Goal: Task Accomplishment & Management: Complete application form

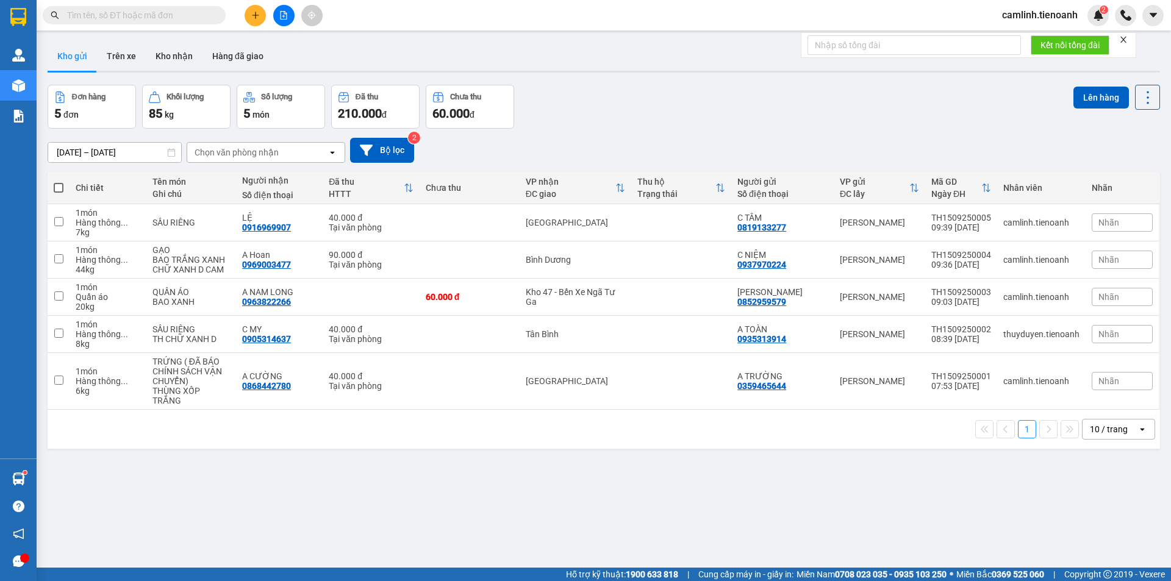
click at [205, 14] on input "text" at bounding box center [139, 15] width 144 height 13
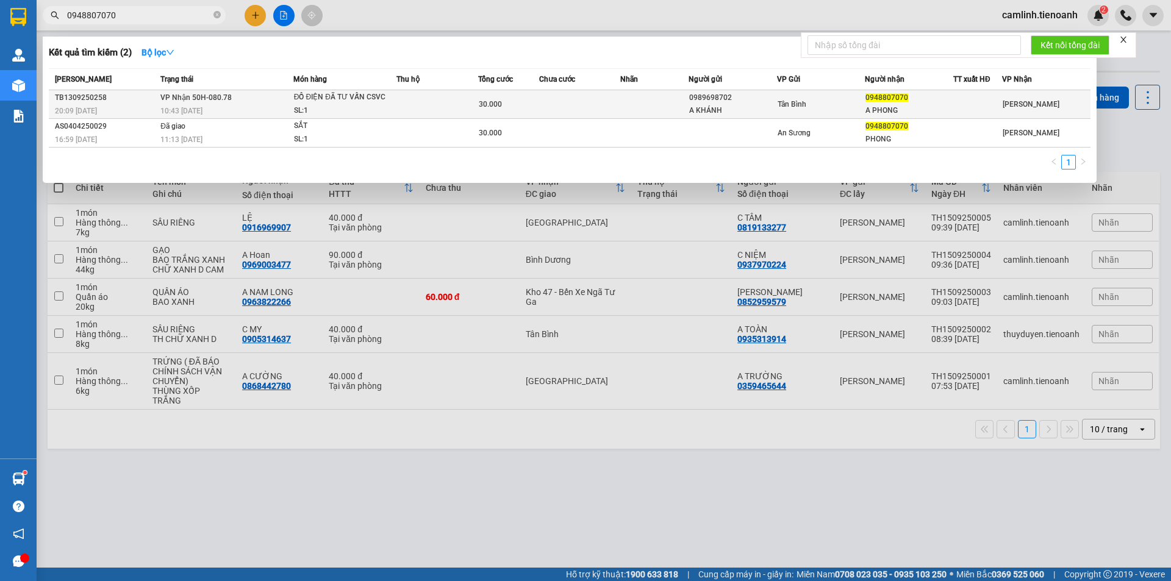
type input "0948807070"
click at [548, 110] on td at bounding box center [580, 104] width 82 height 29
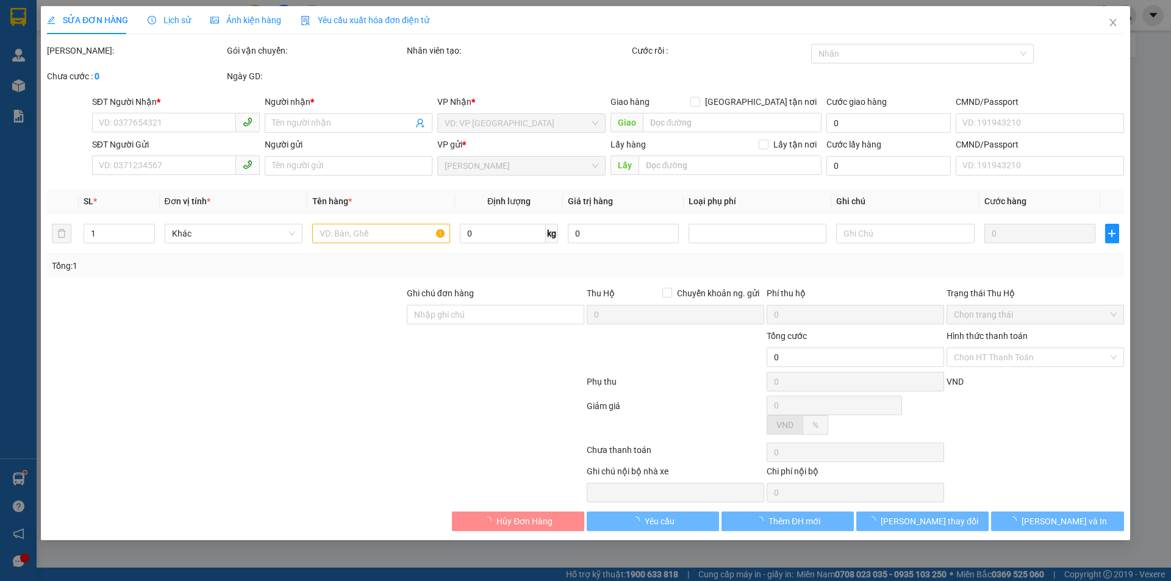
type input "0948807070"
type input "A PHONG"
type input "0989698702"
type input "A KHÁNH"
type input "30.000"
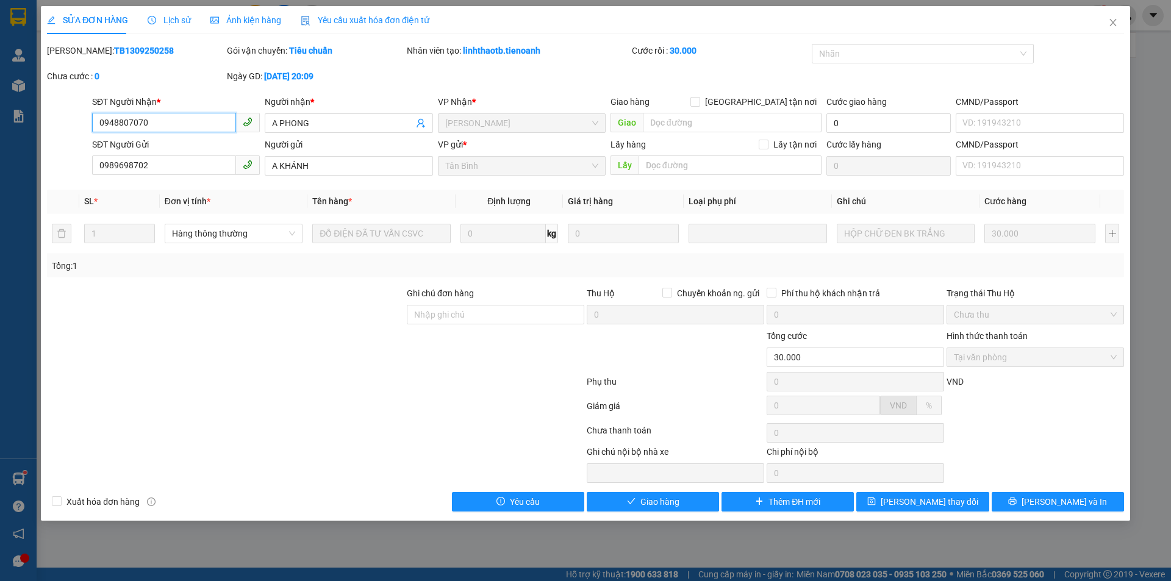
drag, startPoint x: 158, startPoint y: 119, endPoint x: 90, endPoint y: 113, distance: 67.9
click at [90, 113] on div "SĐT Người Nhận * 0948807070 0948807070" at bounding box center [176, 116] width 173 height 43
click at [638, 502] on span "Lưu và Giao hàng" at bounding box center [668, 501] width 117 height 13
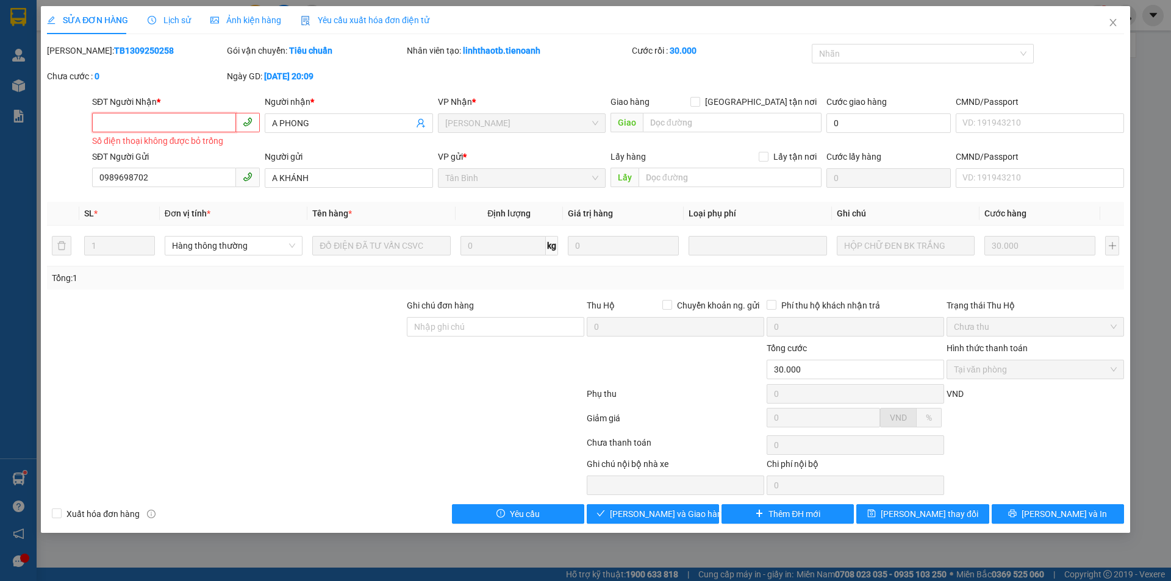
click at [176, 126] on input "SĐT Người Nhận *" at bounding box center [164, 123] width 144 height 20
paste input "0948807070"
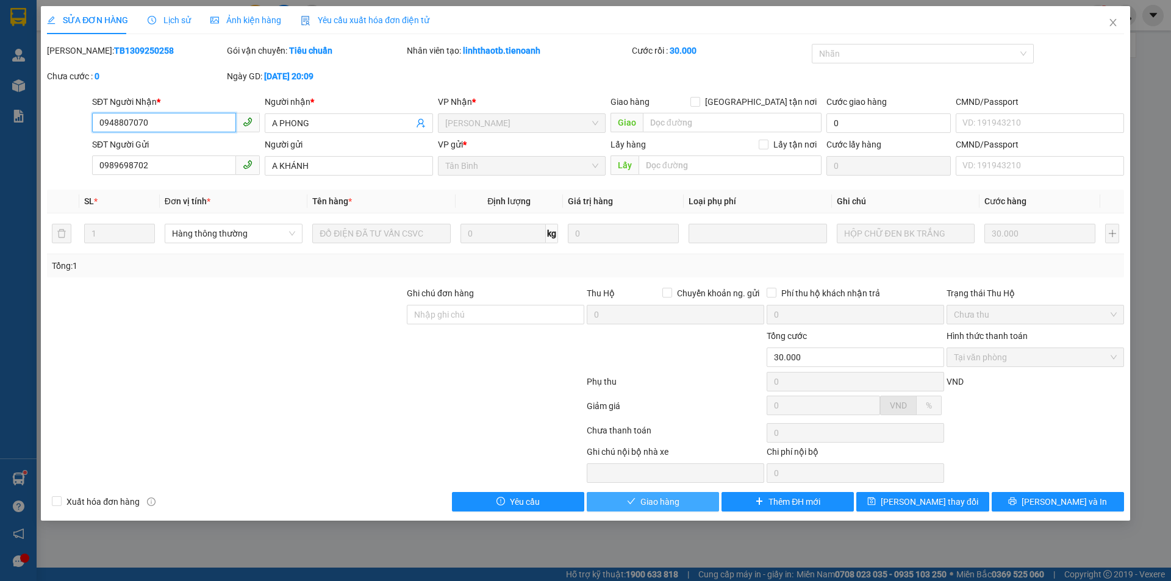
type input "0948807070"
click at [683, 502] on button "Giao hàng" at bounding box center [653, 502] width 132 height 20
